Goal: Task Accomplishment & Management: Manage account settings

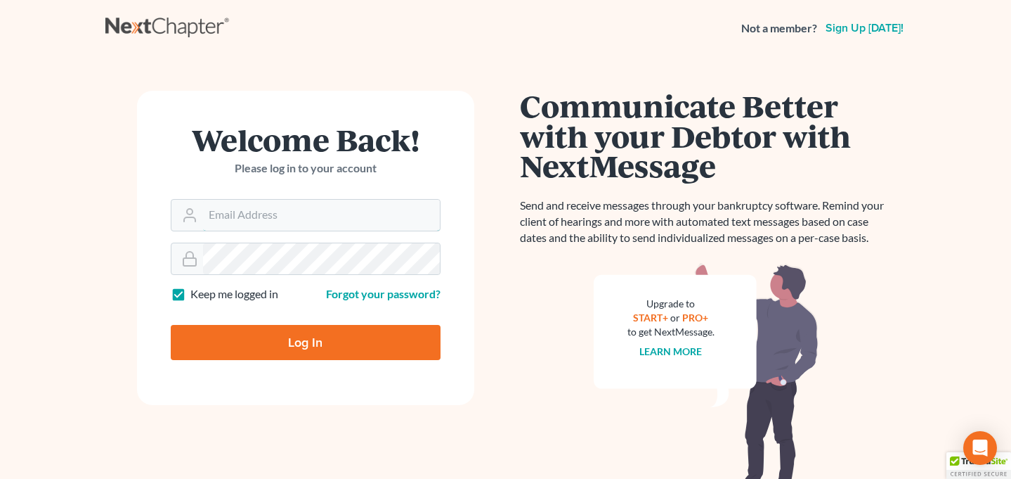
type input "[EMAIL_ADDRESS][DOMAIN_NAME]"
click at [344, 338] on input "Log In" at bounding box center [306, 342] width 270 height 35
type input "Thinking..."
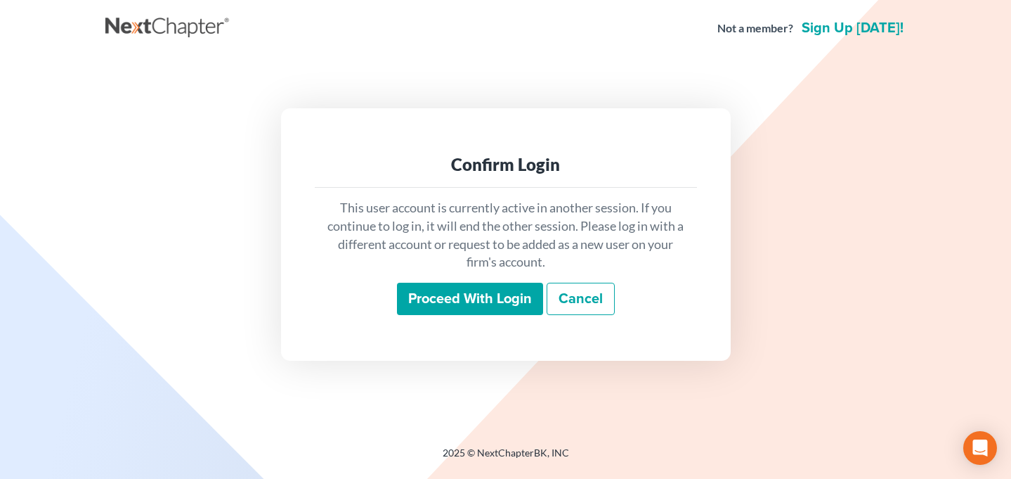
click at [442, 291] on input "Proceed with login" at bounding box center [470, 299] width 146 height 32
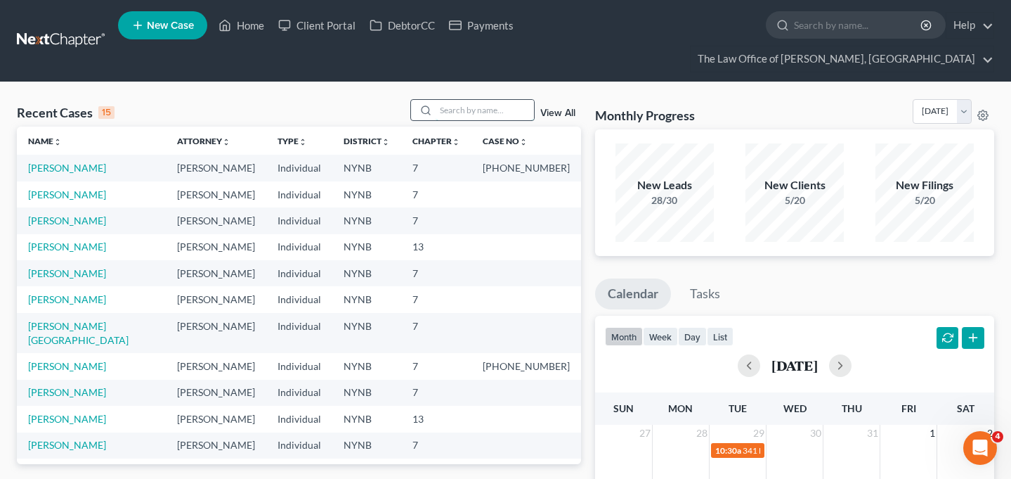
click at [448, 100] on input "search" at bounding box center [485, 110] width 98 height 20
type input "x"
type input "[DEMOGRAPHIC_DATA]"
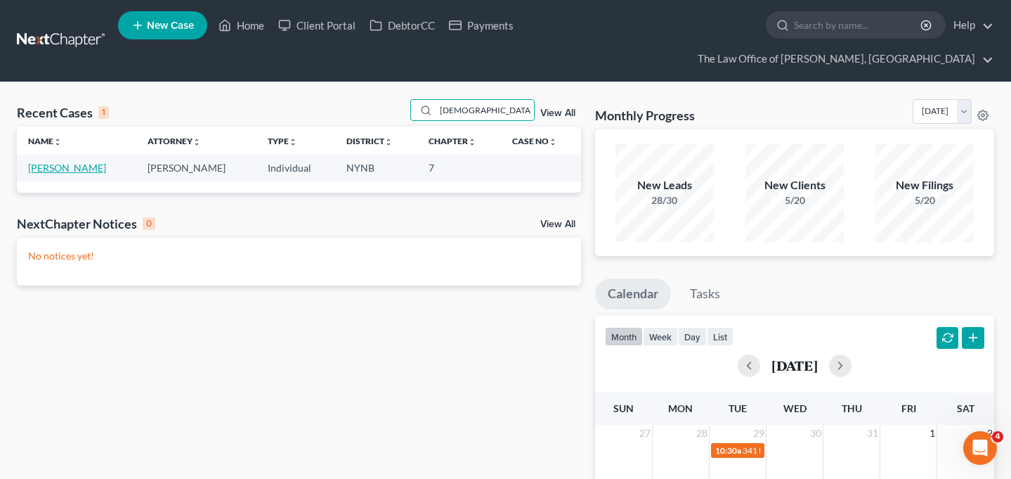
click at [93, 162] on link "[PERSON_NAME]" at bounding box center [67, 168] width 78 height 12
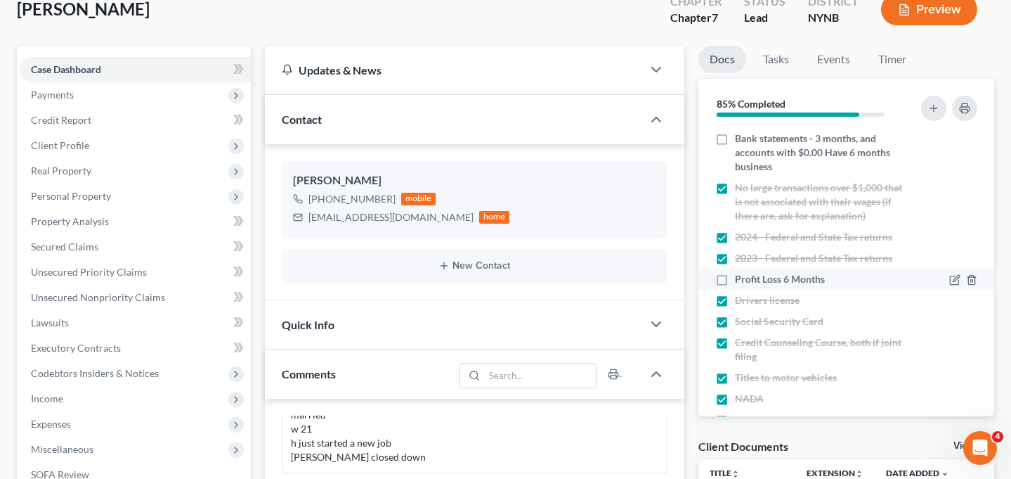
click at [735, 272] on label "Profit Loss 6 Months" at bounding box center [780, 279] width 90 height 14
click at [741, 272] on input "Profit Loss 6 Months" at bounding box center [745, 276] width 9 height 9
checkbox input "true"
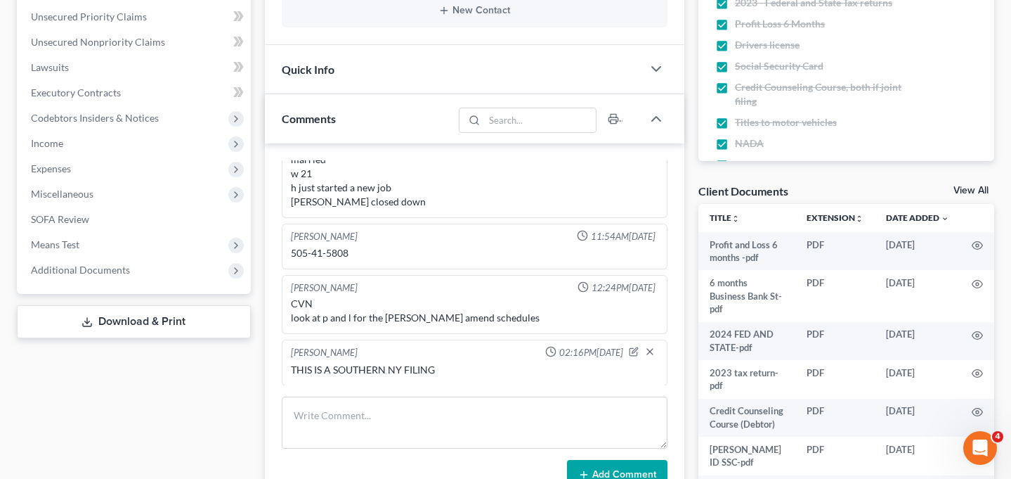
scroll to position [448, 0]
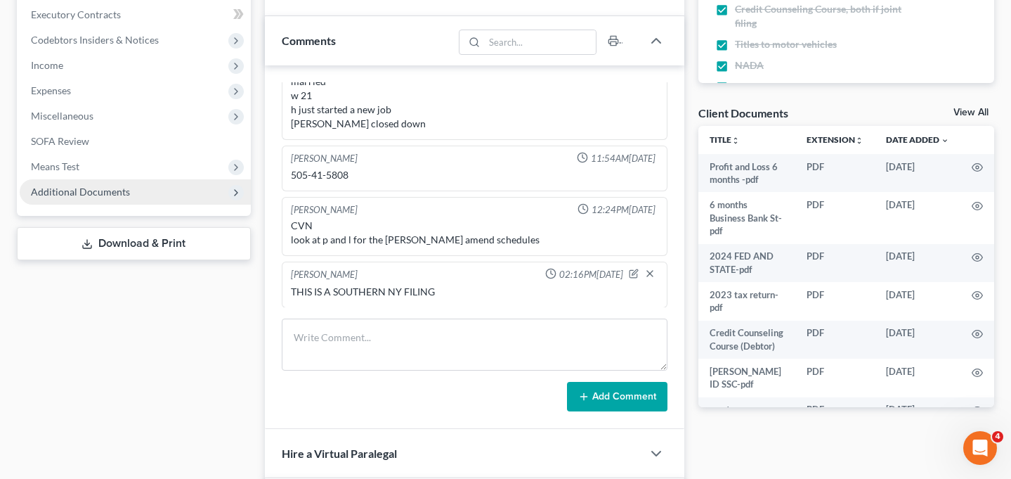
click at [134, 179] on span "Additional Documents" at bounding box center [135, 191] width 231 height 25
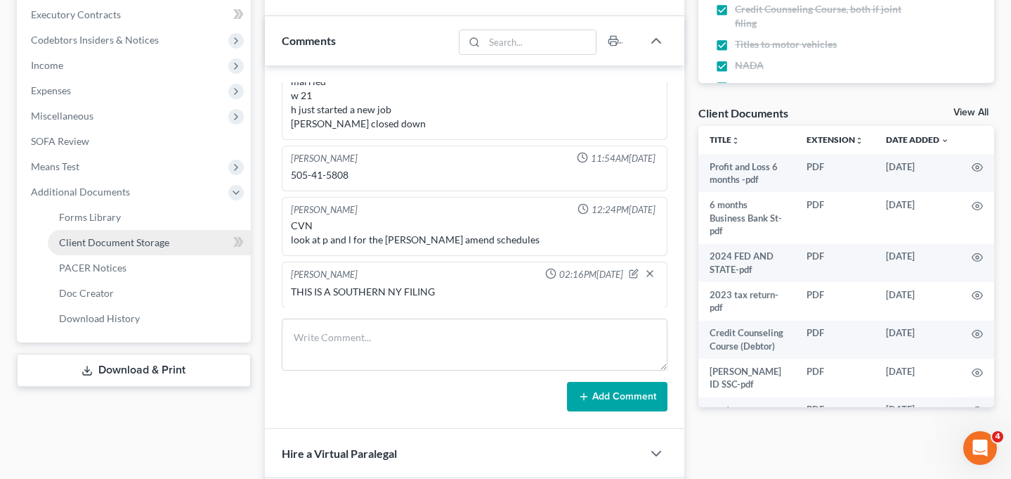
click at [134, 236] on span "Client Document Storage" at bounding box center [114, 242] width 110 height 12
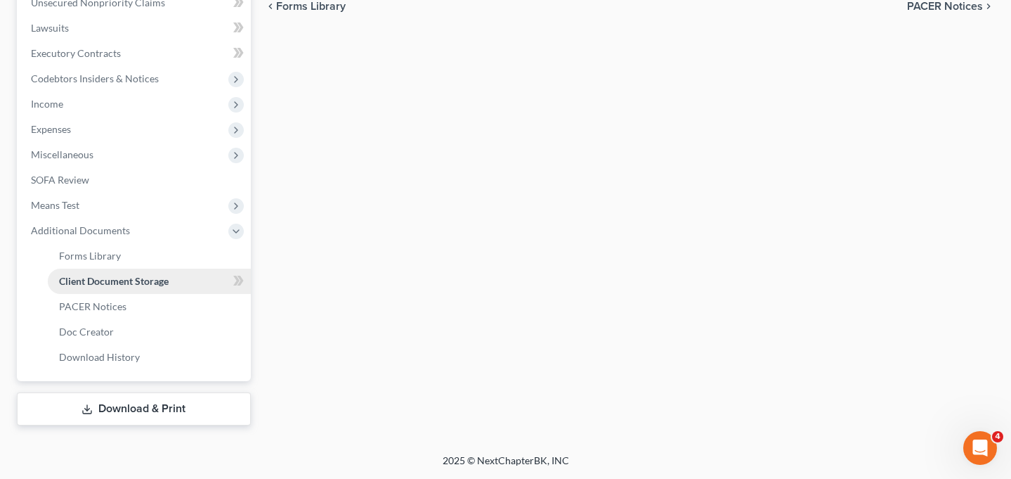
scroll to position [382, 0]
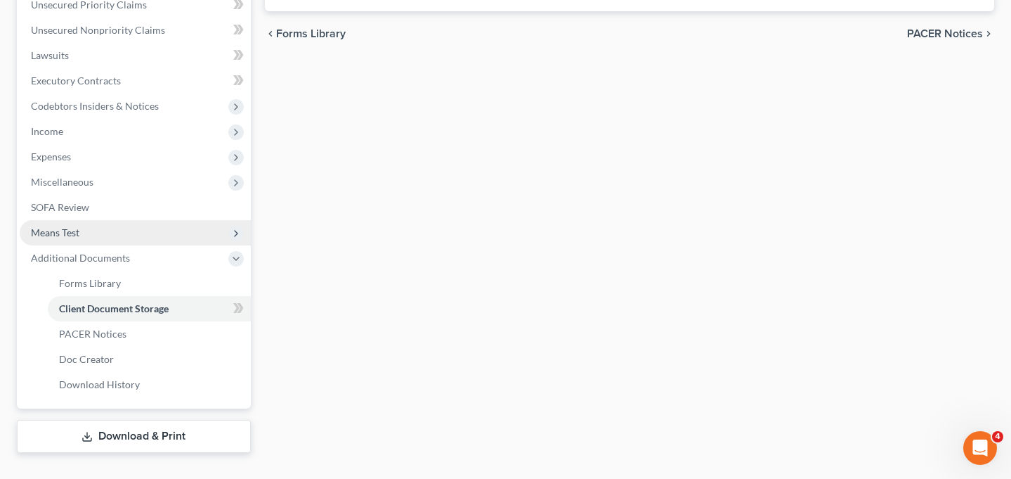
select select "1"
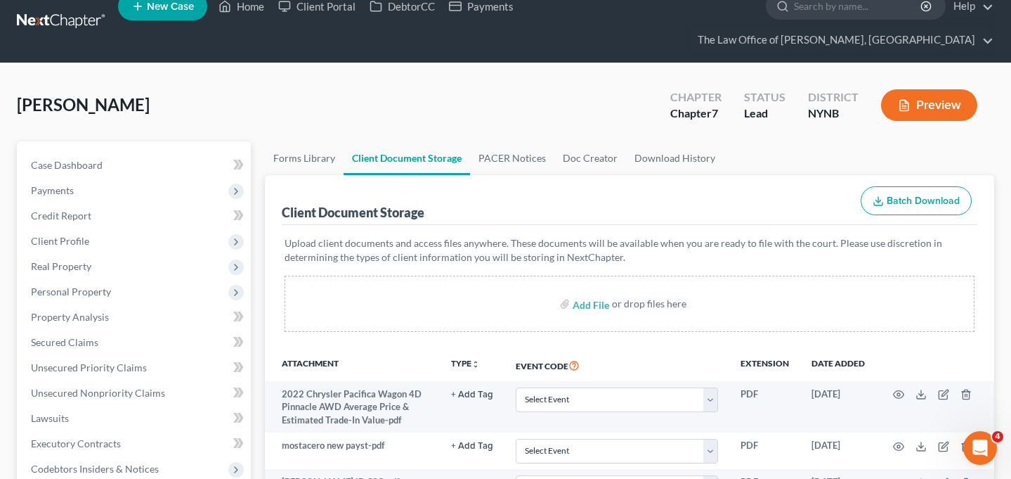
scroll to position [0, 0]
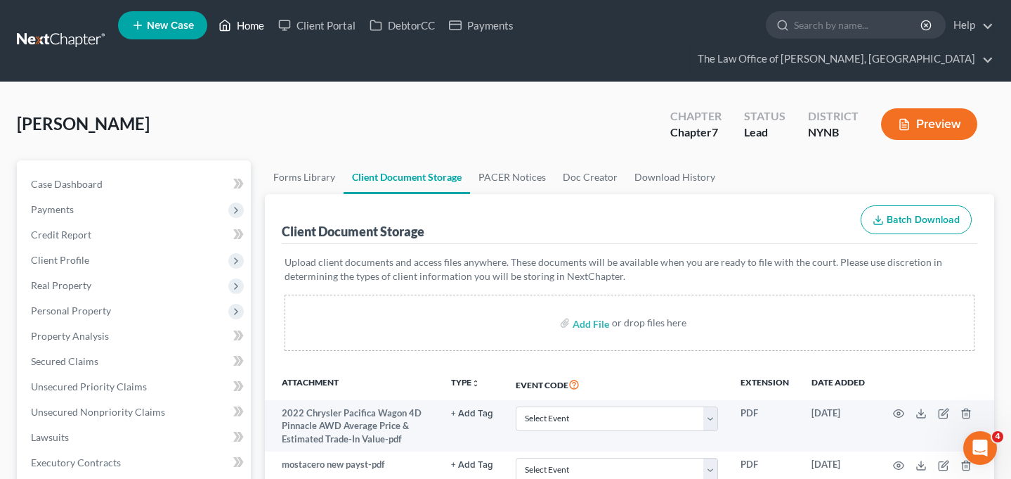
click at [235, 27] on link "Home" at bounding box center [242, 25] width 60 height 25
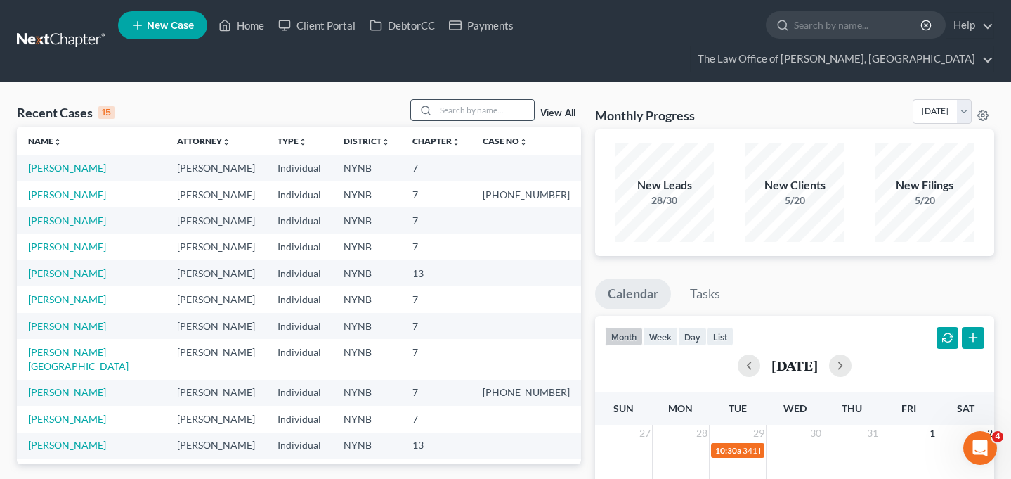
click at [465, 100] on input "search" at bounding box center [485, 110] width 98 height 20
type input "olyvia"
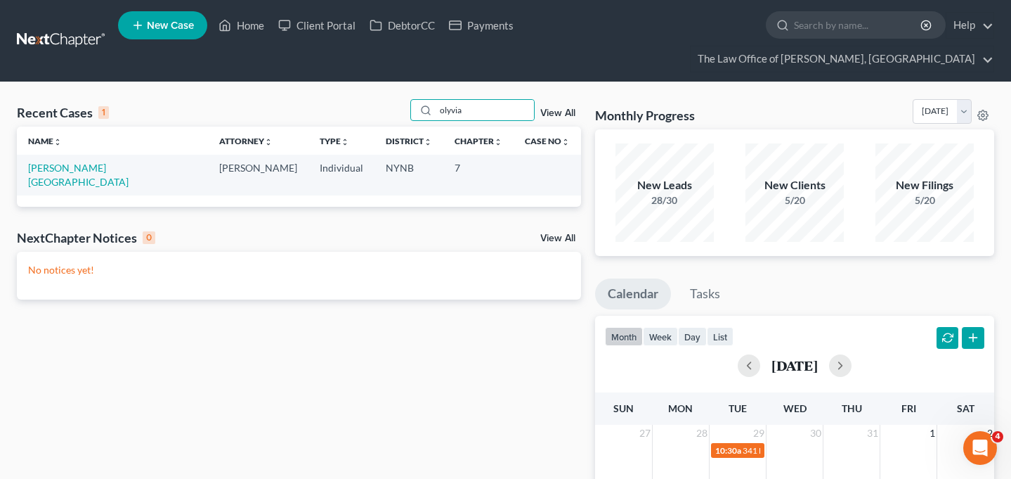
click at [75, 155] on td "[PERSON_NAME][GEOGRAPHIC_DATA]" at bounding box center [112, 175] width 191 height 40
click at [71, 162] on link "[PERSON_NAME][GEOGRAPHIC_DATA]" at bounding box center [78, 175] width 100 height 26
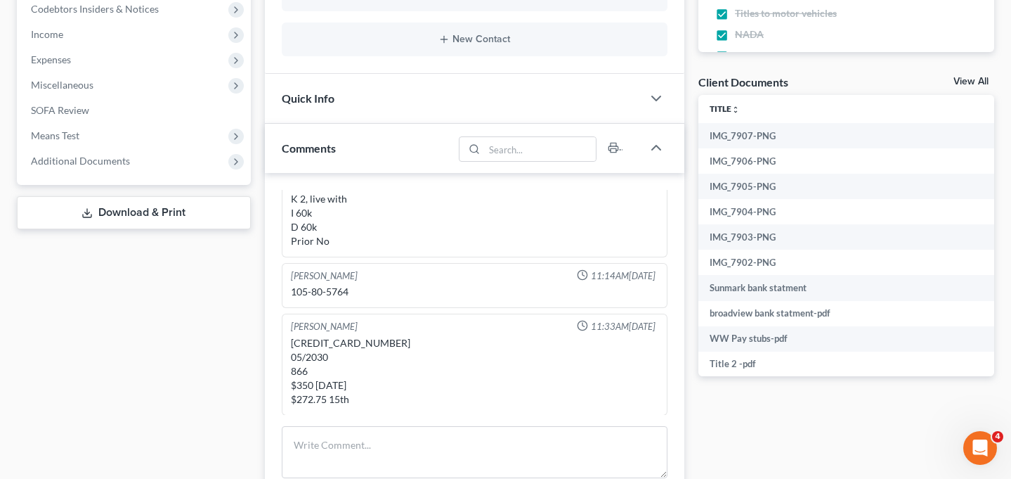
scroll to position [452, 0]
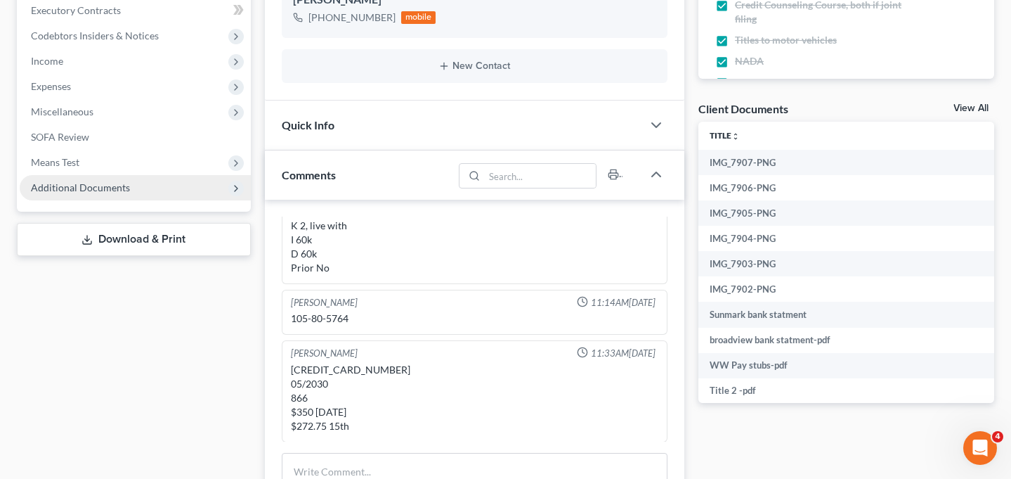
click at [128, 175] on span "Additional Documents" at bounding box center [135, 187] width 231 height 25
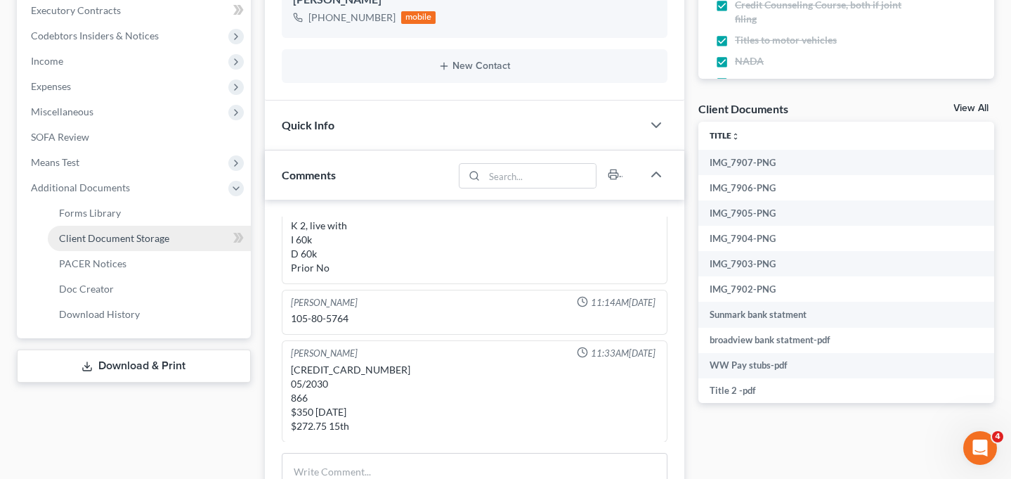
click at [117, 232] on span "Client Document Storage" at bounding box center [114, 238] width 110 height 12
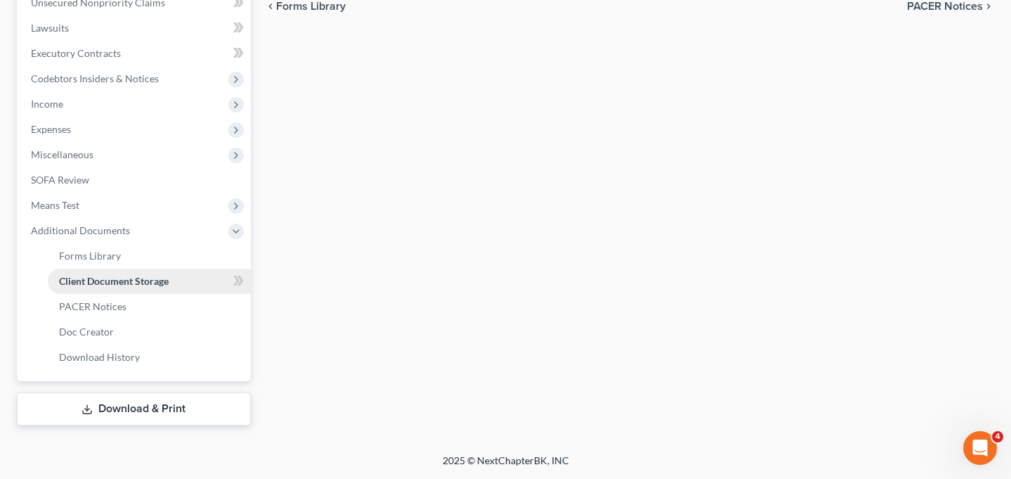
scroll to position [382, 0]
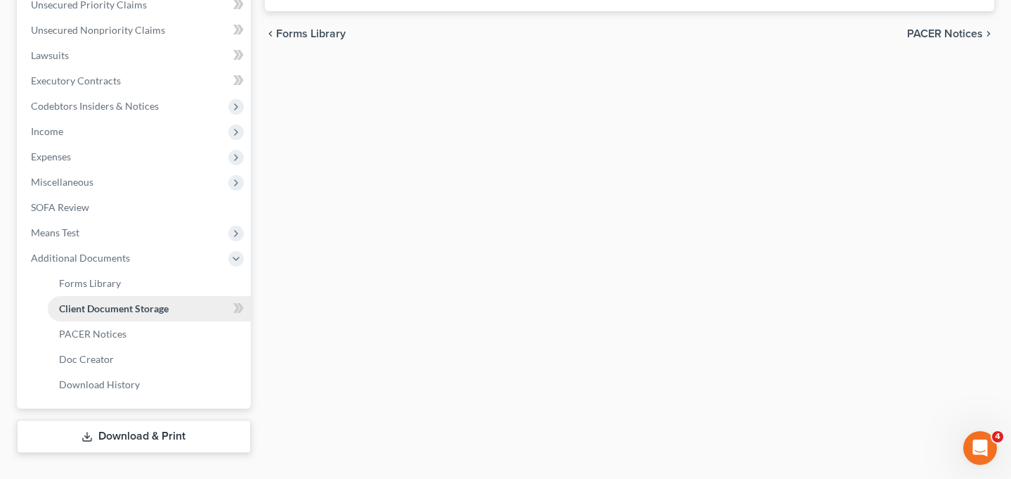
select select "1"
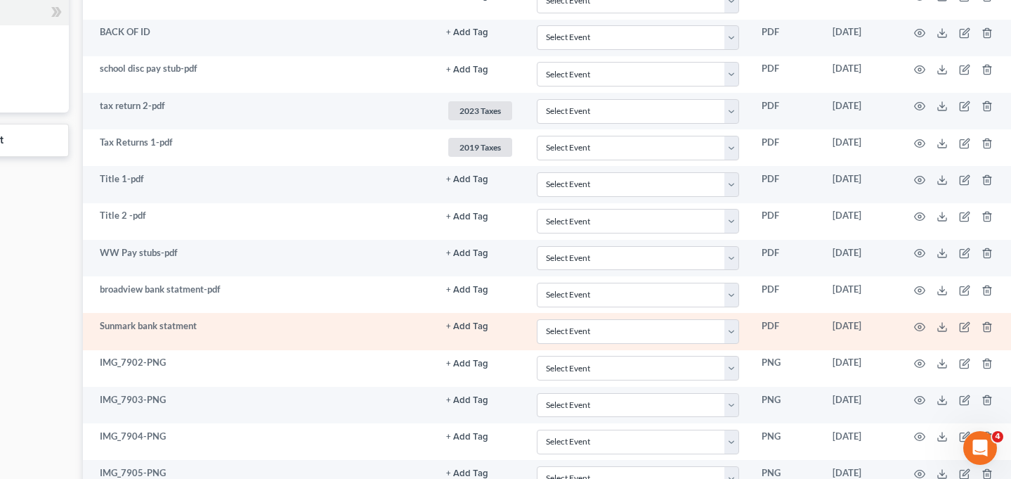
scroll to position [678, 182]
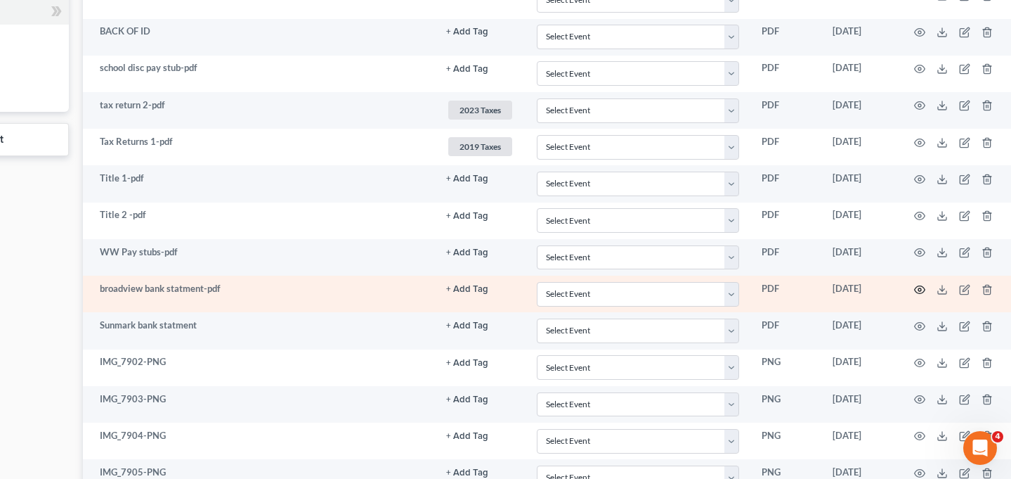
click at [919, 288] on circle "button" at bounding box center [920, 289] width 3 height 3
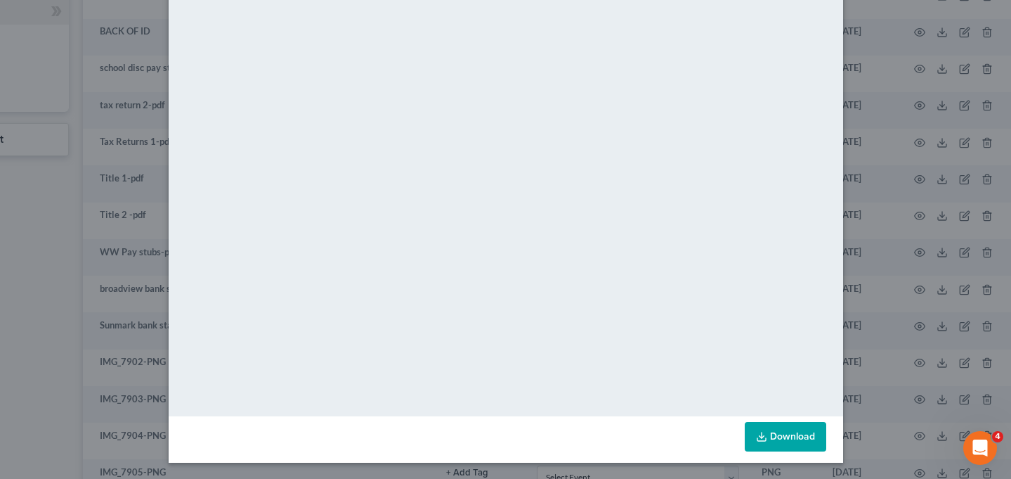
scroll to position [0, 0]
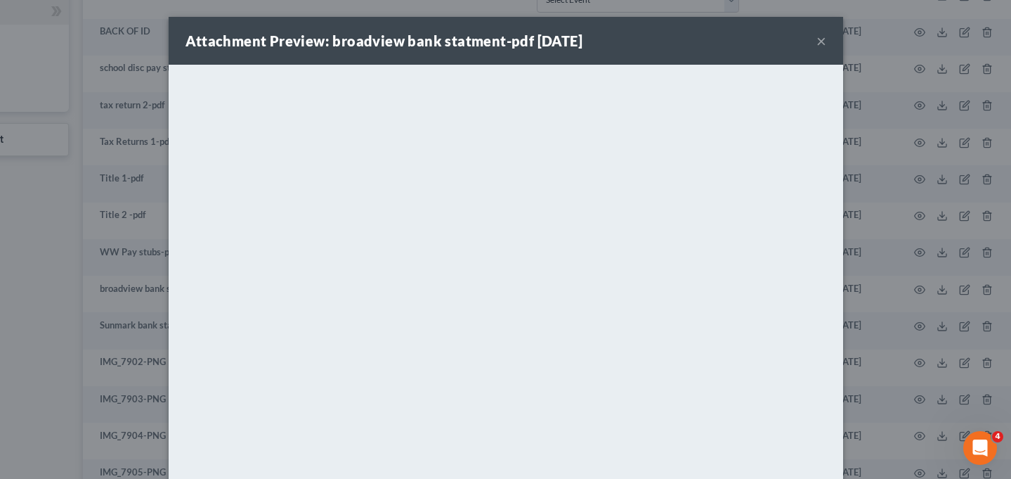
click at [818, 43] on button "×" at bounding box center [822, 40] width 10 height 17
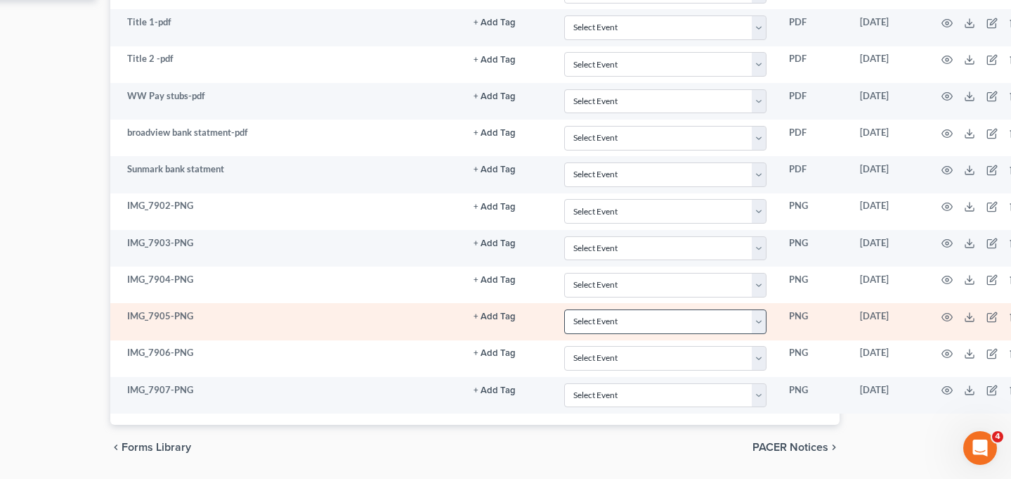
scroll to position [834, 182]
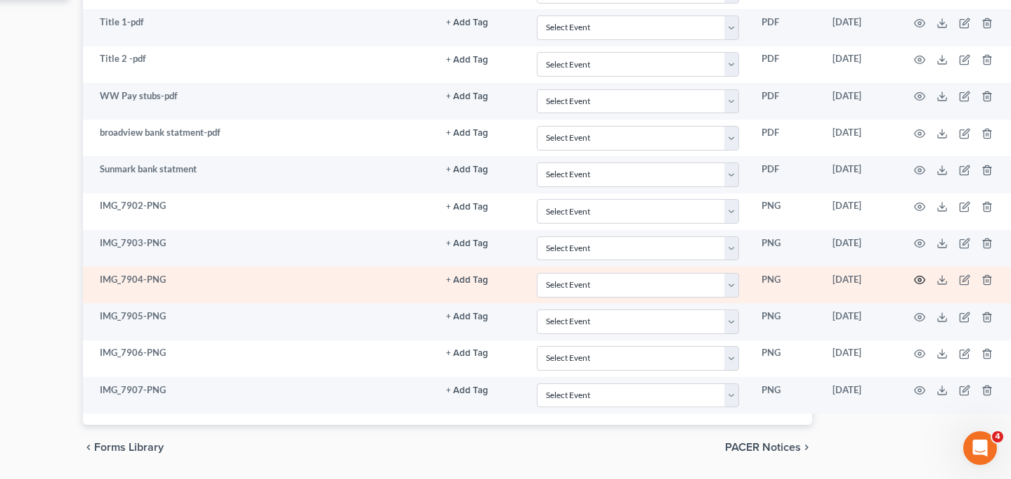
click at [914, 274] on icon "button" at bounding box center [919, 279] width 11 height 11
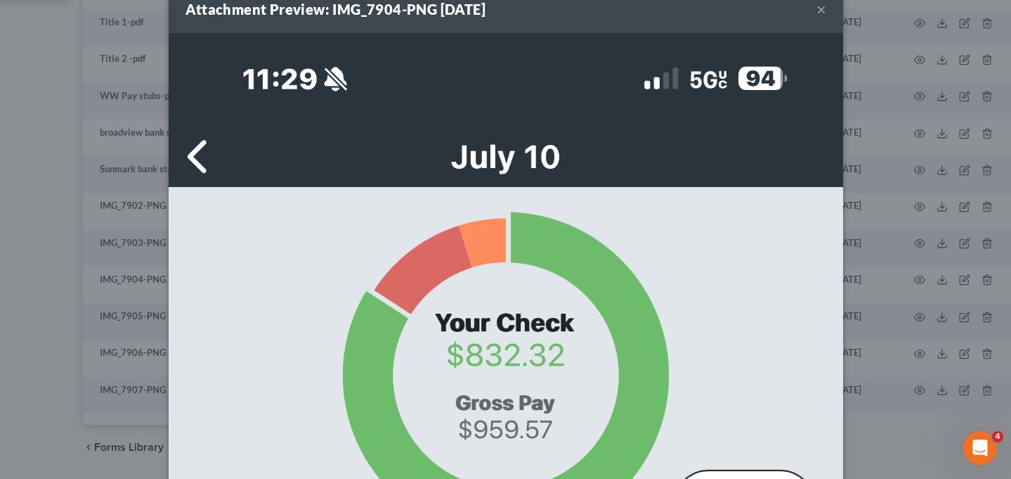
scroll to position [0, 0]
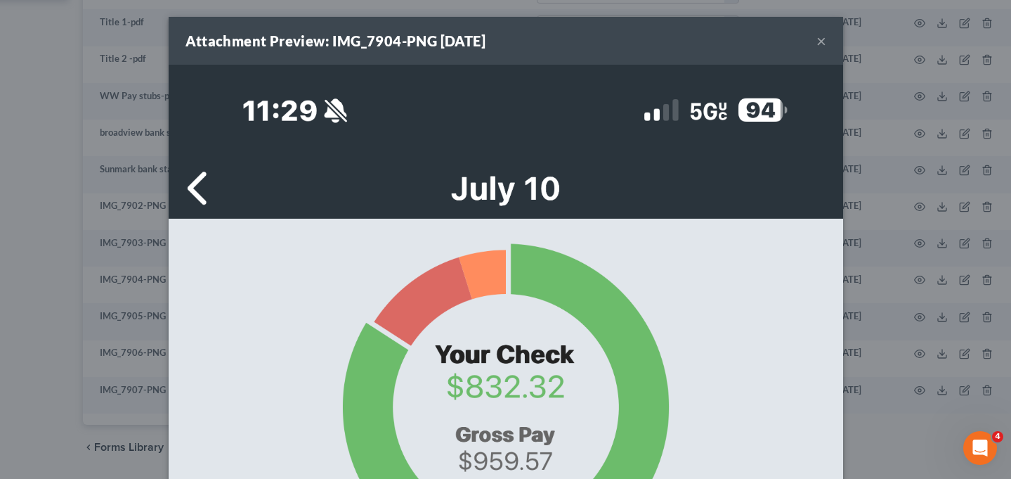
click at [818, 44] on button "×" at bounding box center [822, 40] width 10 height 17
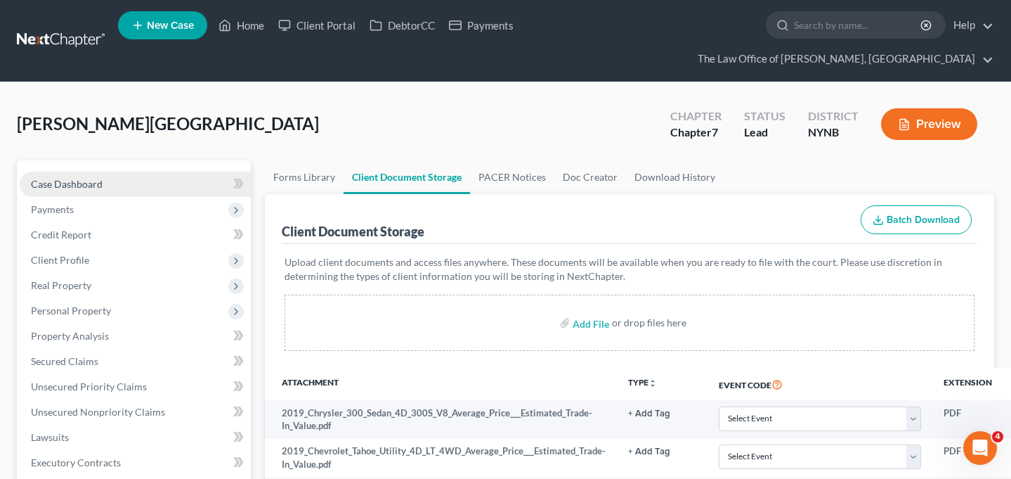
click at [151, 171] on link "Case Dashboard" at bounding box center [135, 183] width 231 height 25
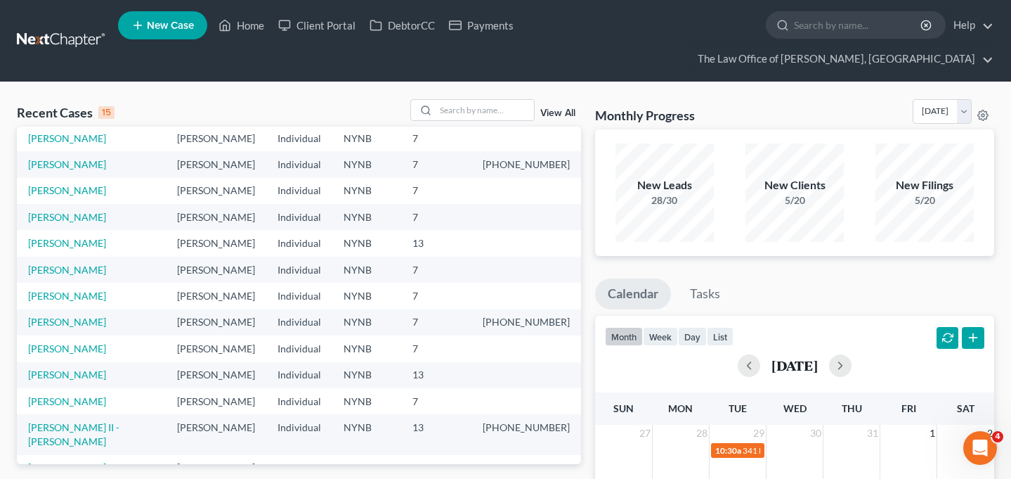
scroll to position [76, 0]
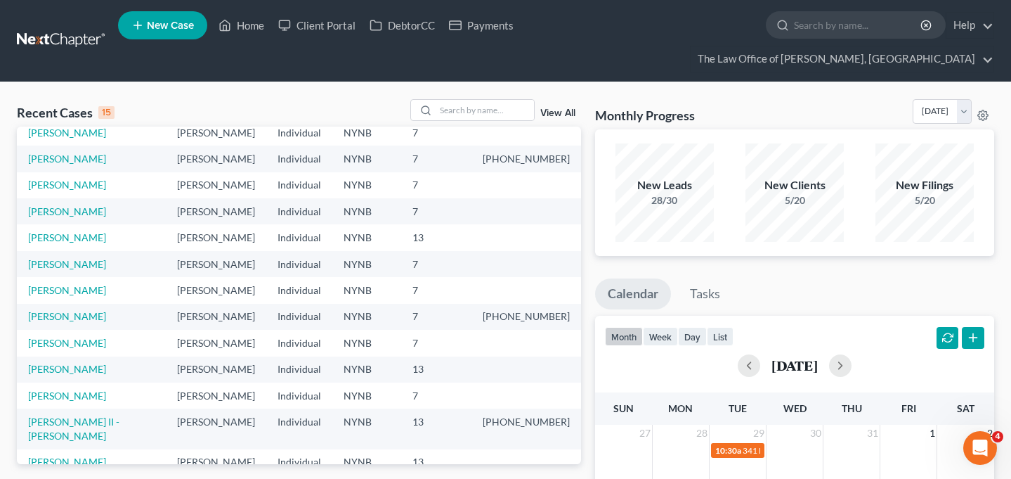
click at [72, 356] on td "[PERSON_NAME]" at bounding box center [91, 369] width 149 height 26
click at [65, 363] on link "[PERSON_NAME]" at bounding box center [67, 369] width 78 height 12
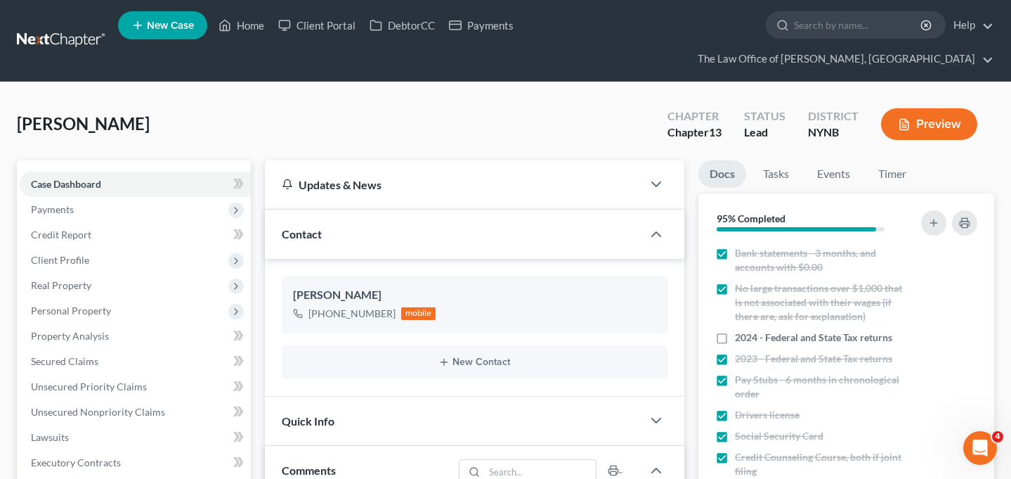
click at [61, 28] on link at bounding box center [62, 40] width 90 height 25
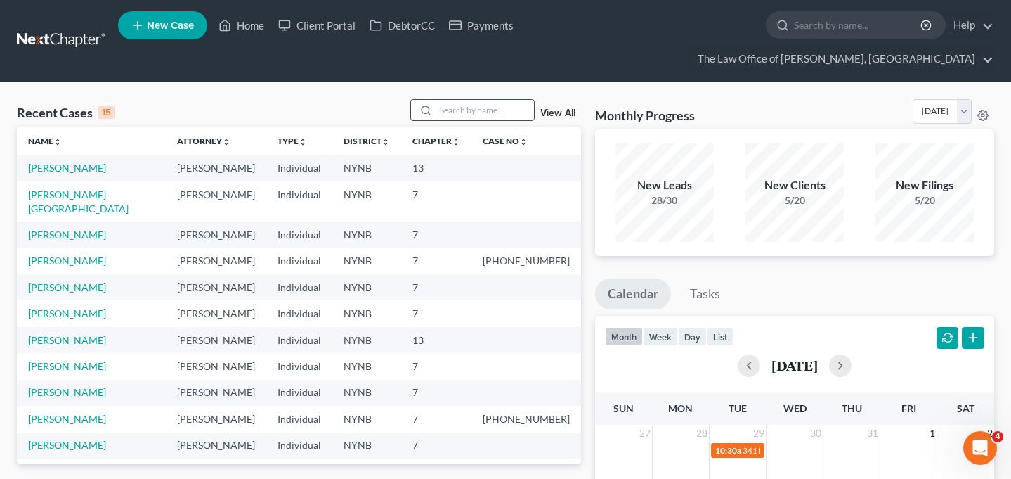
click at [496, 100] on input "search" at bounding box center [485, 110] width 98 height 20
type input "[PERSON_NAME]"
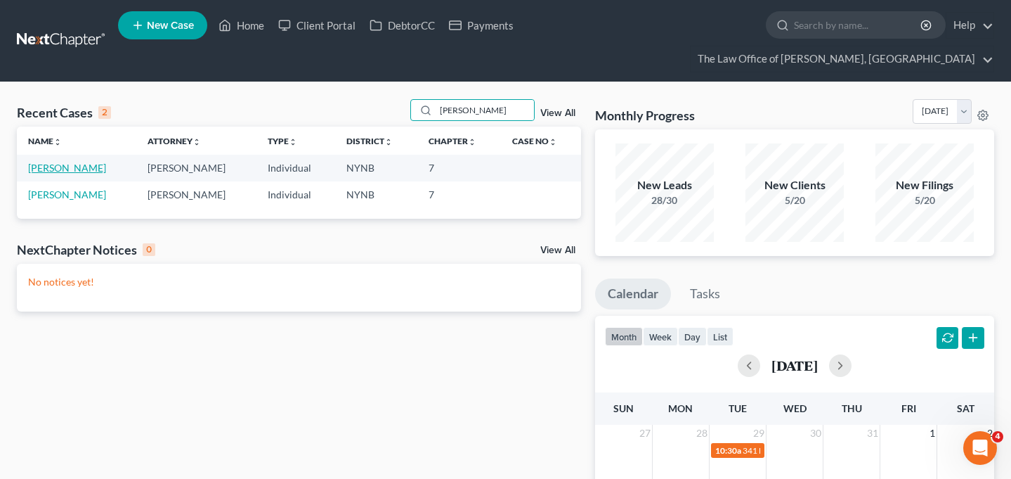
click at [67, 162] on link "[PERSON_NAME]" at bounding box center [67, 168] width 78 height 12
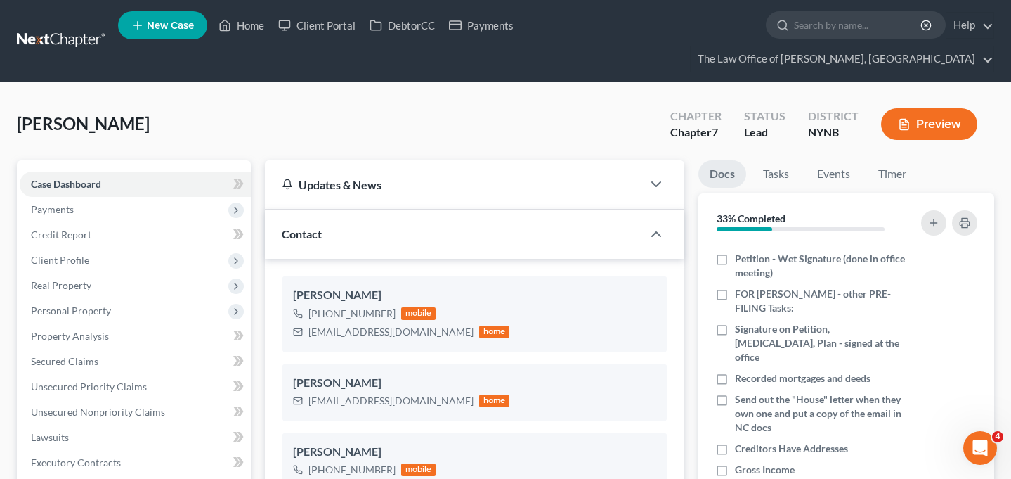
click at [51, 28] on link at bounding box center [62, 40] width 90 height 25
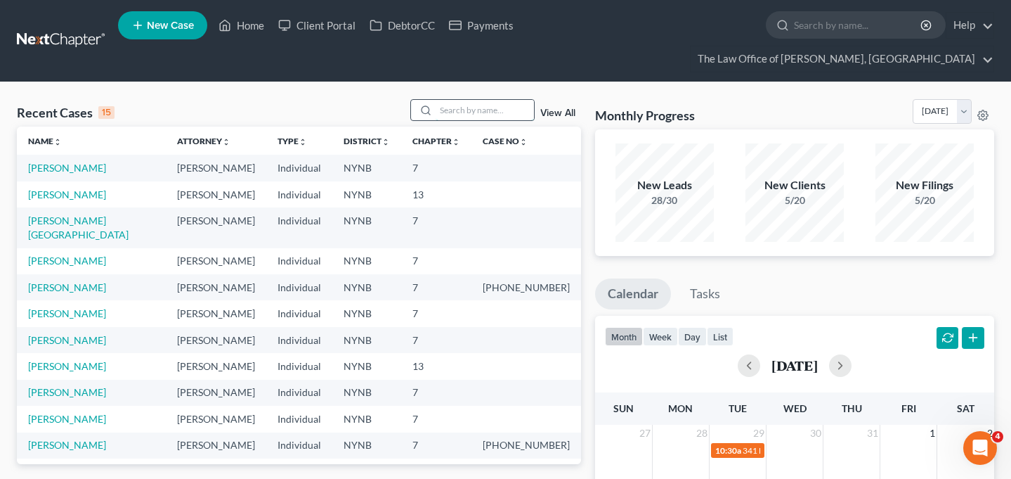
click at [459, 100] on input "search" at bounding box center [485, 110] width 98 height 20
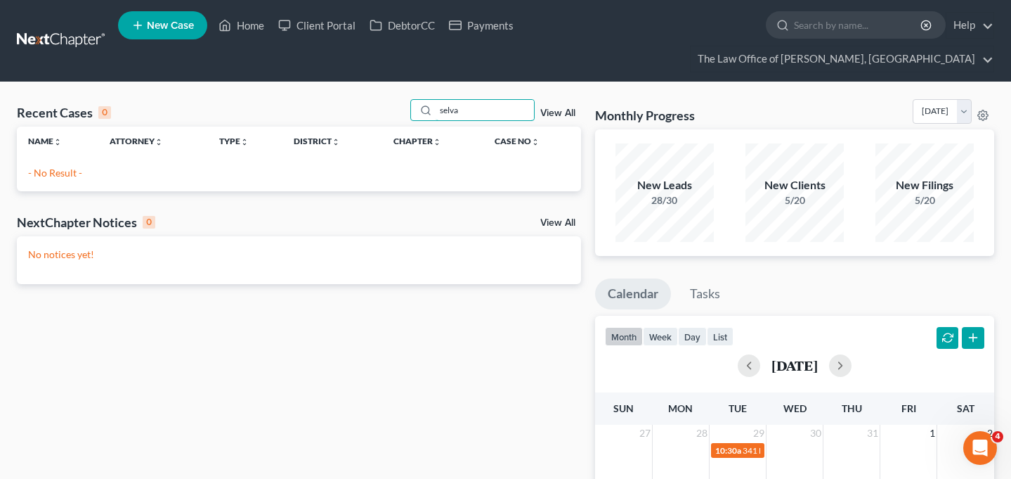
type input "selva"
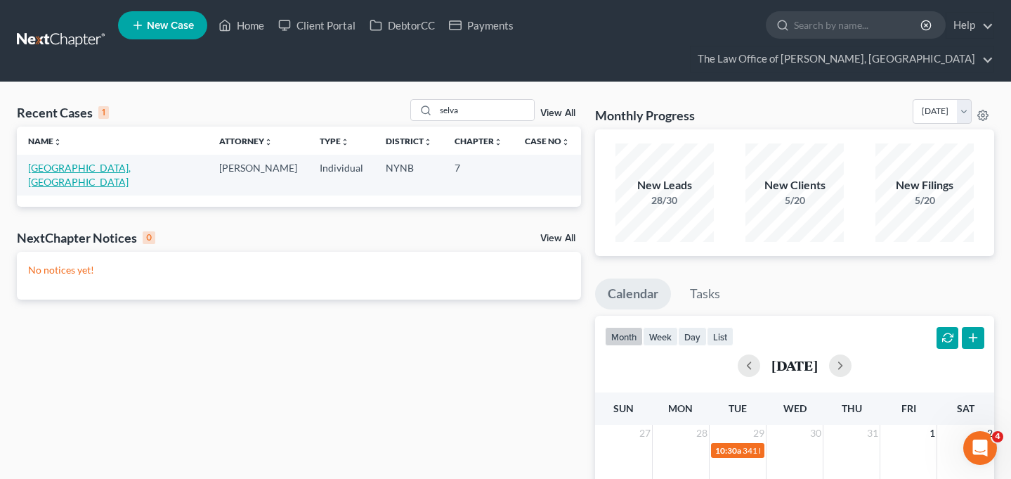
click at [79, 162] on link "[GEOGRAPHIC_DATA], [GEOGRAPHIC_DATA]" at bounding box center [79, 175] width 103 height 26
